Goal: Transaction & Acquisition: Purchase product/service

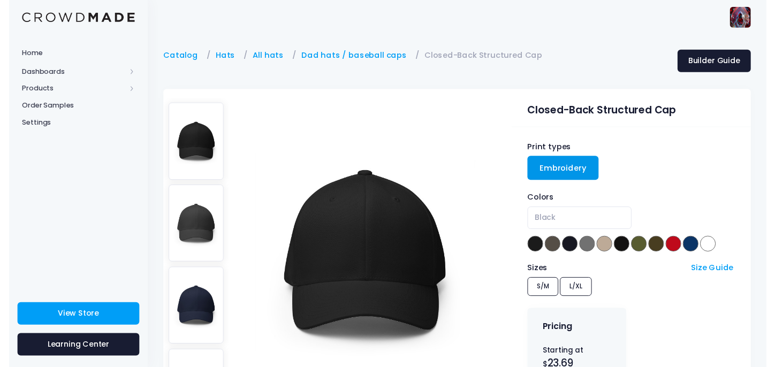
scroll to position [221, 0]
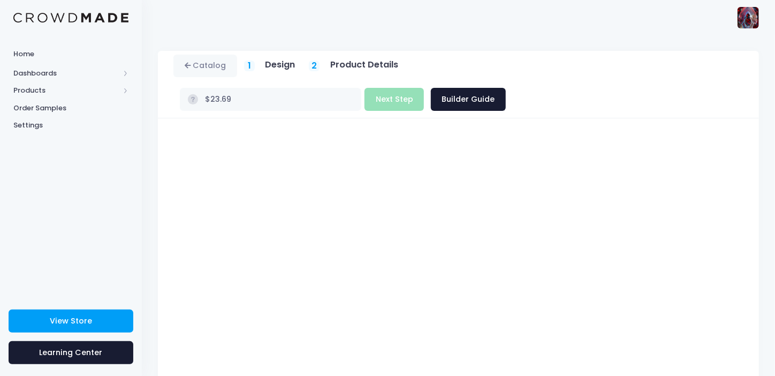
scroll to position [101, 0]
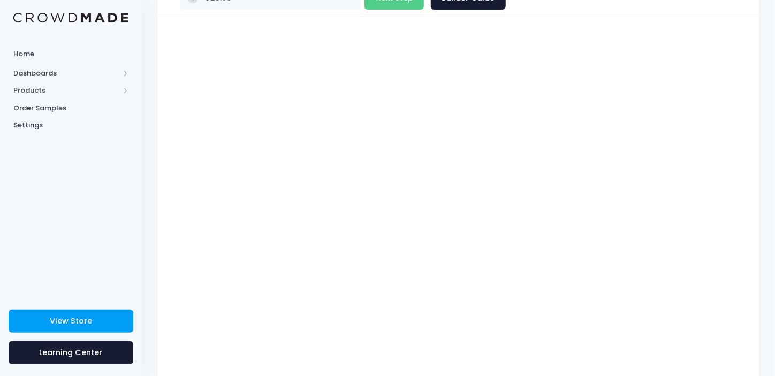
type input "$27.64"
